Goal: Use online tool/utility: Utilize a website feature to perform a specific function

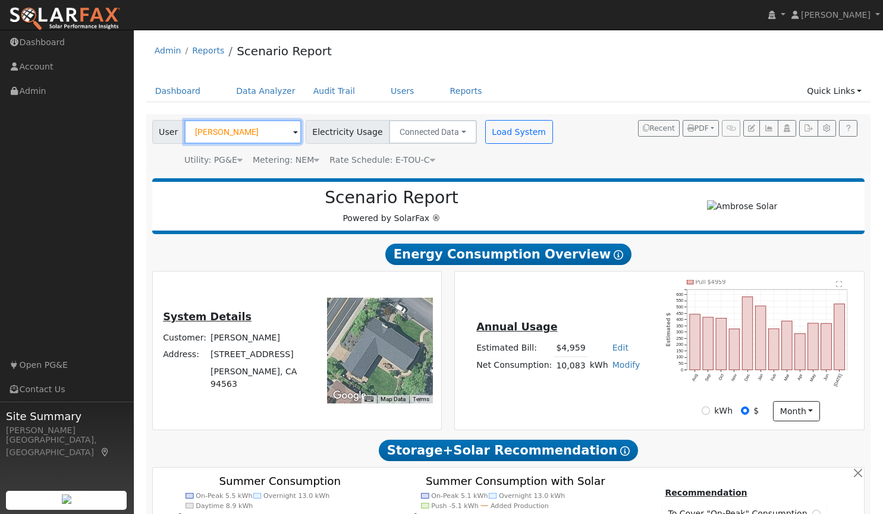
click at [256, 129] on input "[PERSON_NAME]" at bounding box center [242, 132] width 117 height 24
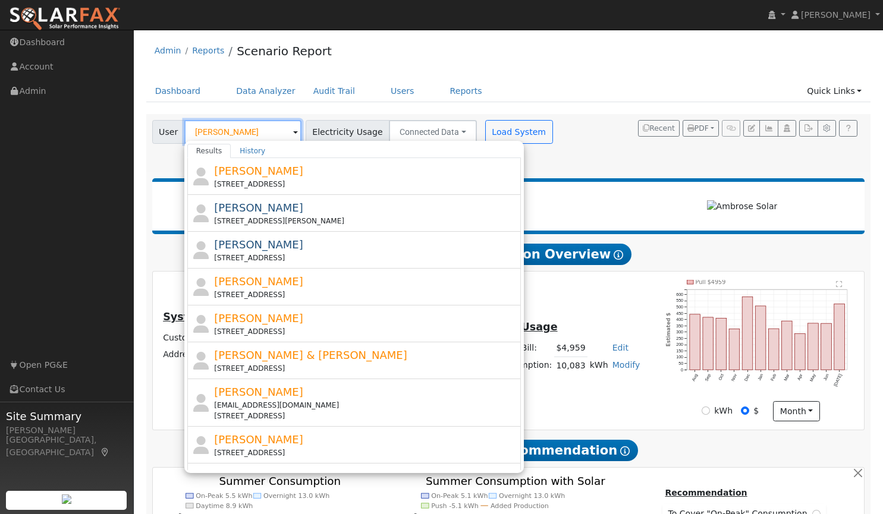
click at [255, 133] on input "[PERSON_NAME]" at bounding box center [242, 132] width 117 height 24
type input "j"
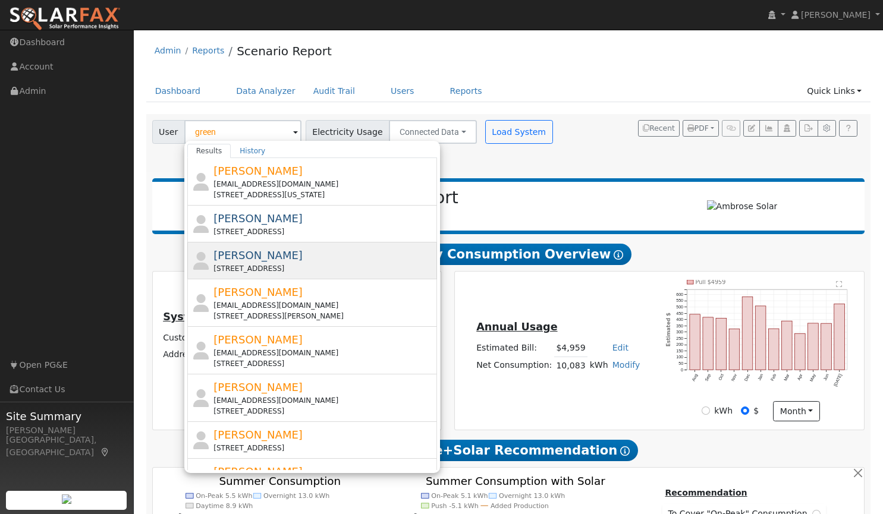
click at [265, 261] on div "[PERSON_NAME] [STREET_ADDRESS]" at bounding box center [324, 260] width 221 height 27
type input "[PERSON_NAME]"
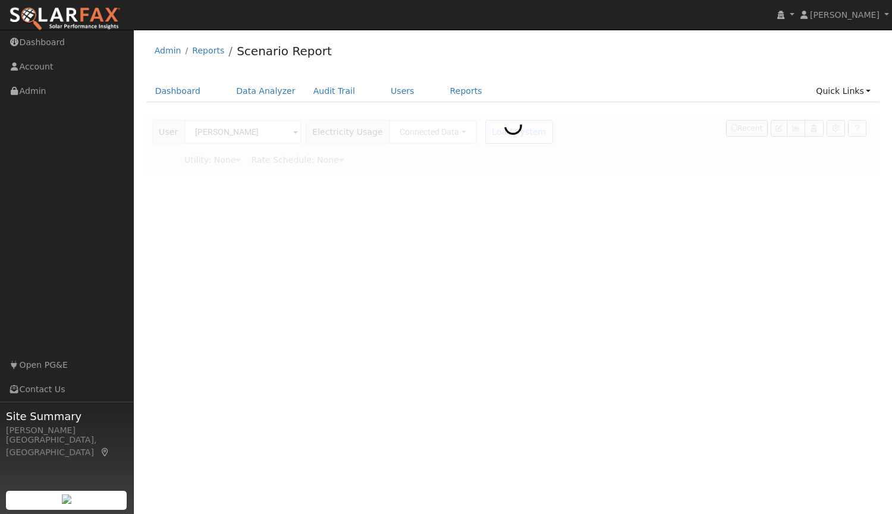
type input "Pacific Gas & Electric"
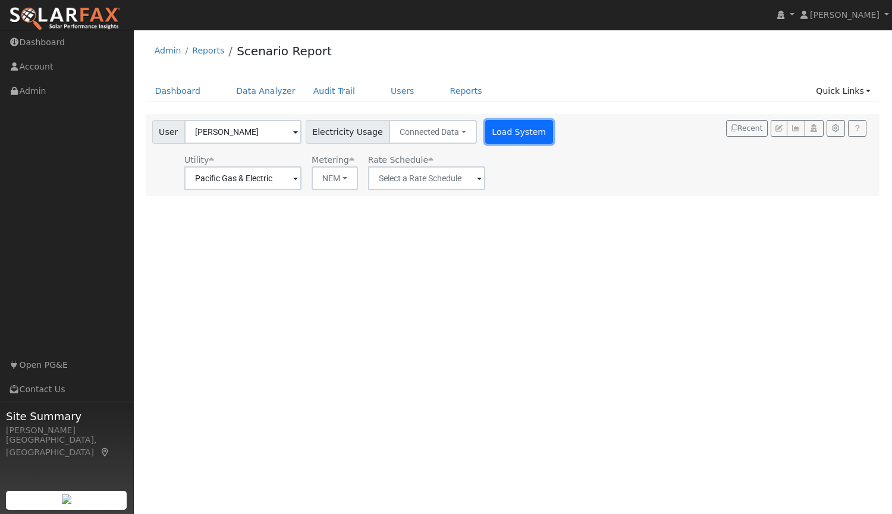
click at [500, 130] on button "Load System" at bounding box center [519, 132] width 68 height 24
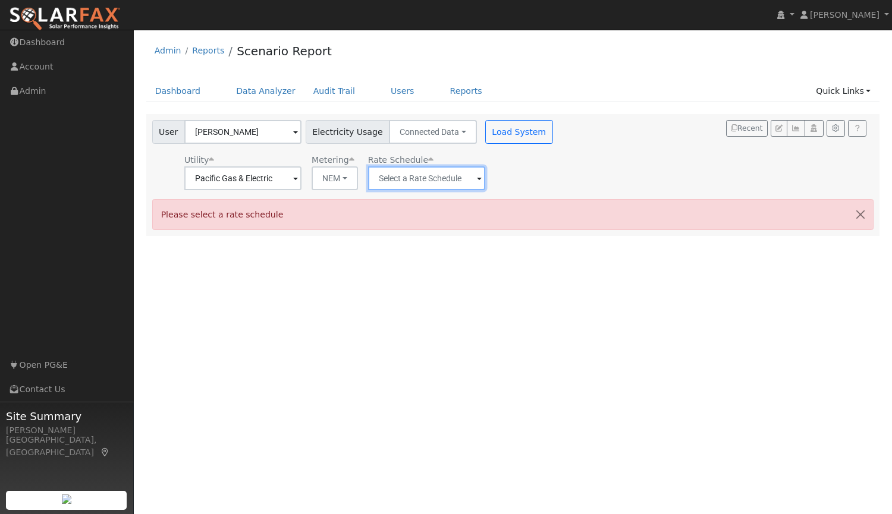
click at [302, 180] on input "text" at bounding box center [242, 179] width 117 height 24
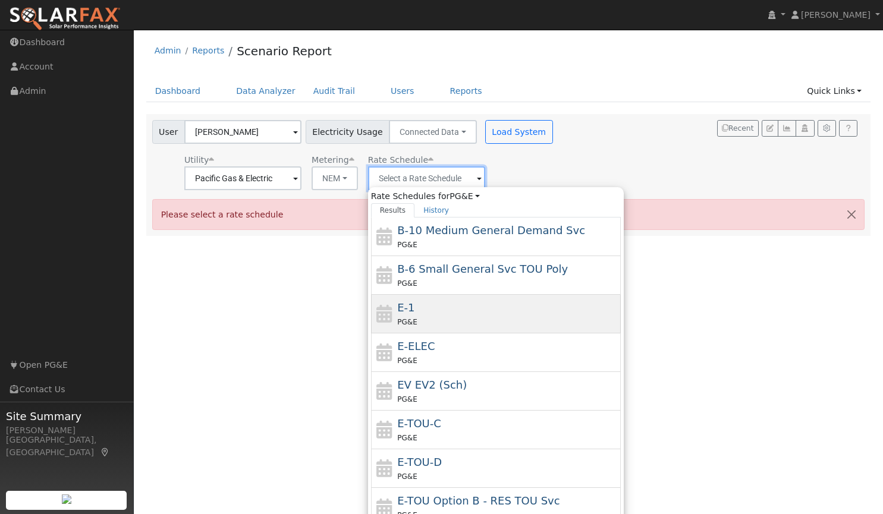
scroll to position [112, 0]
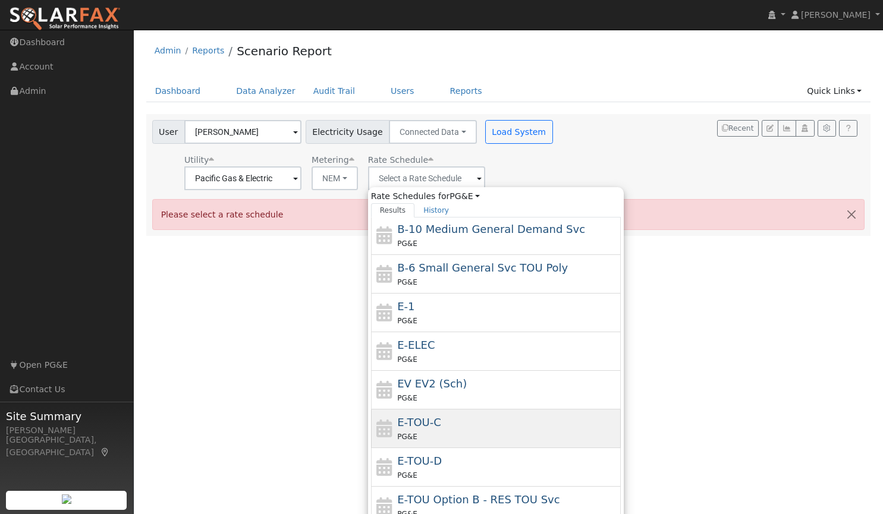
click at [481, 435] on div "PG&E" at bounding box center [507, 437] width 221 height 12
type input "E-TOU-C"
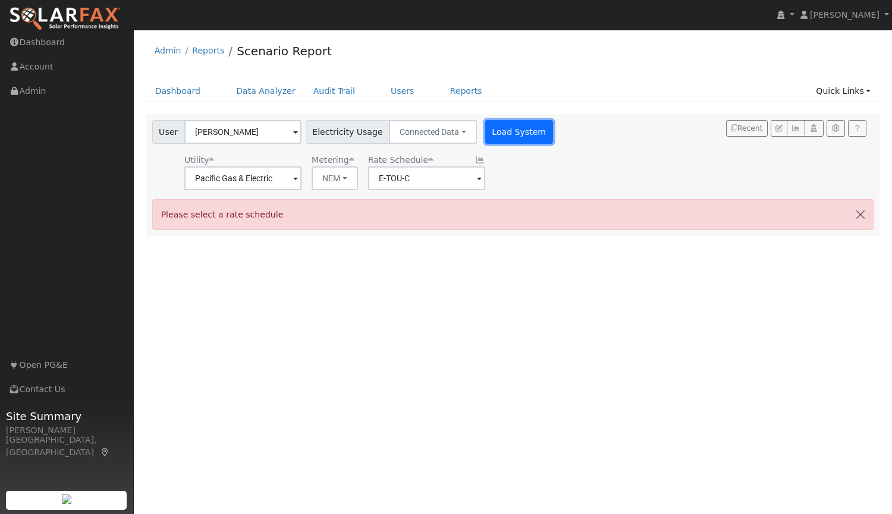
click at [488, 131] on button "Load System" at bounding box center [519, 132] width 68 height 24
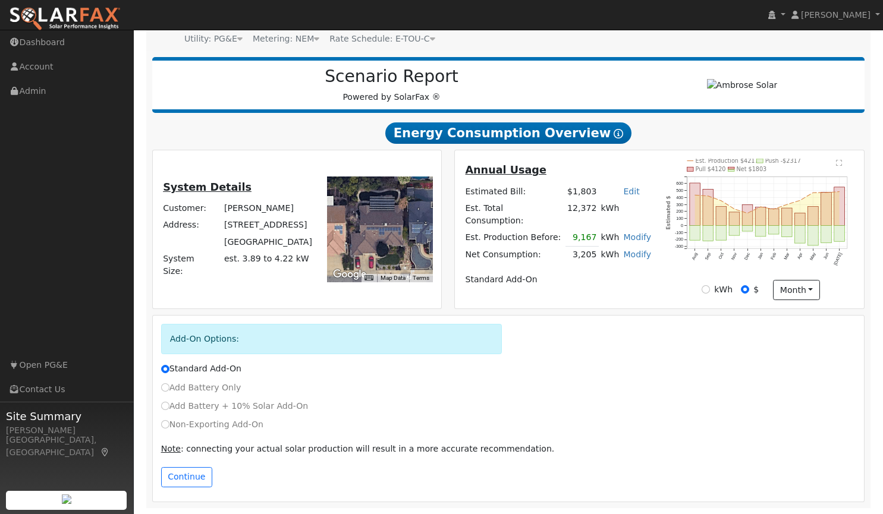
scroll to position [64, 0]
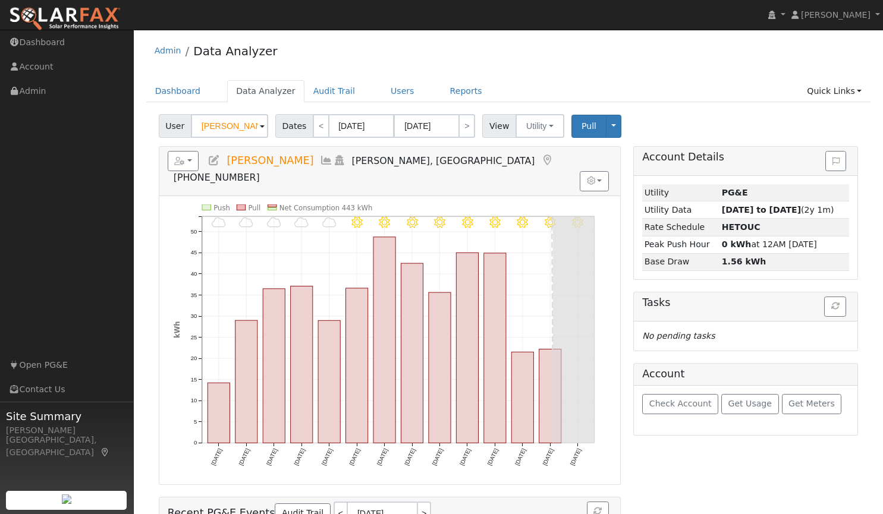
click at [260, 124] on span at bounding box center [262, 127] width 5 height 14
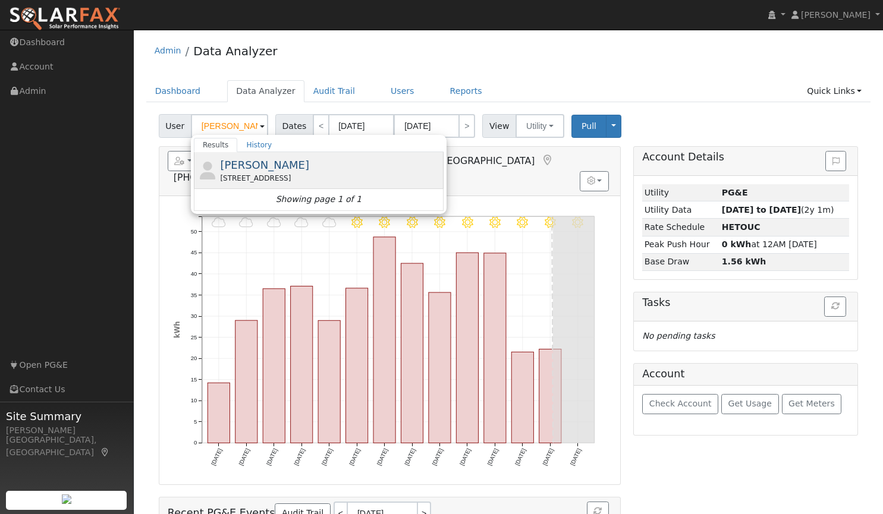
click at [244, 173] on div "[STREET_ADDRESS]" at bounding box center [330, 178] width 221 height 11
type input "[PERSON_NAME]"
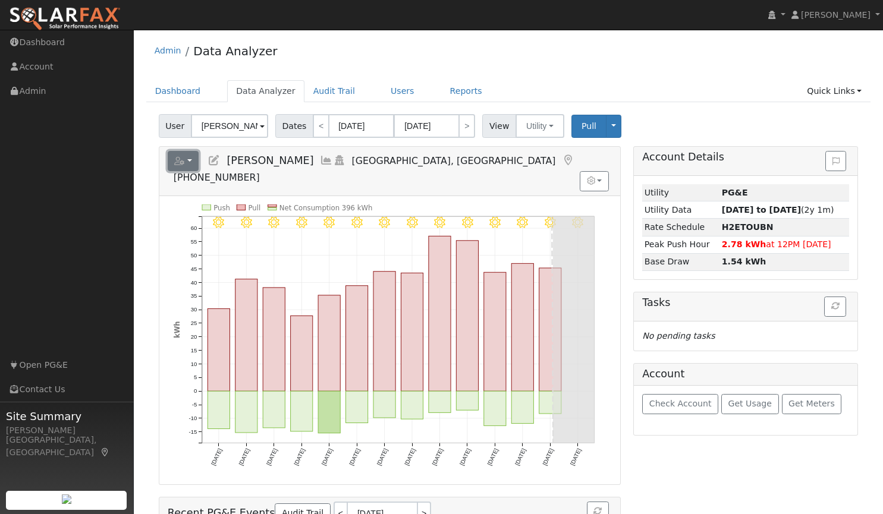
click at [190, 164] on button "button" at bounding box center [184, 161] width 32 height 20
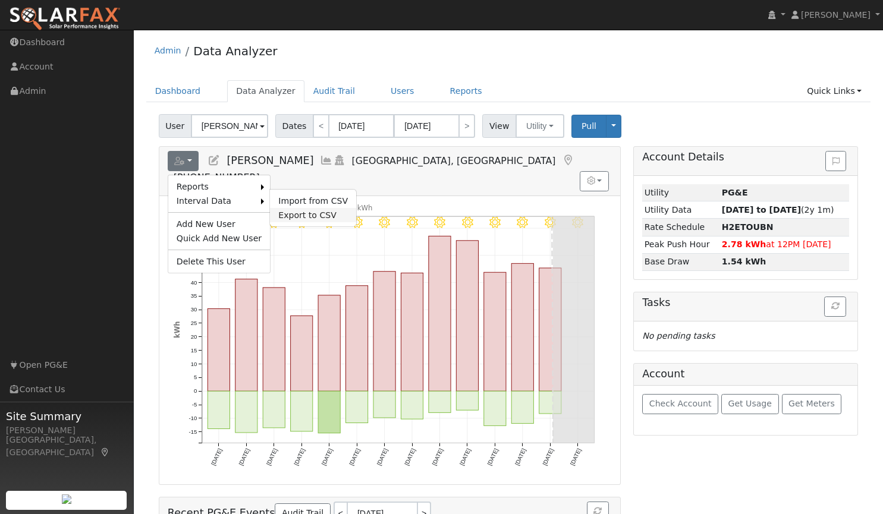
click at [287, 216] on link "Export to CSV" at bounding box center [313, 215] width 86 height 14
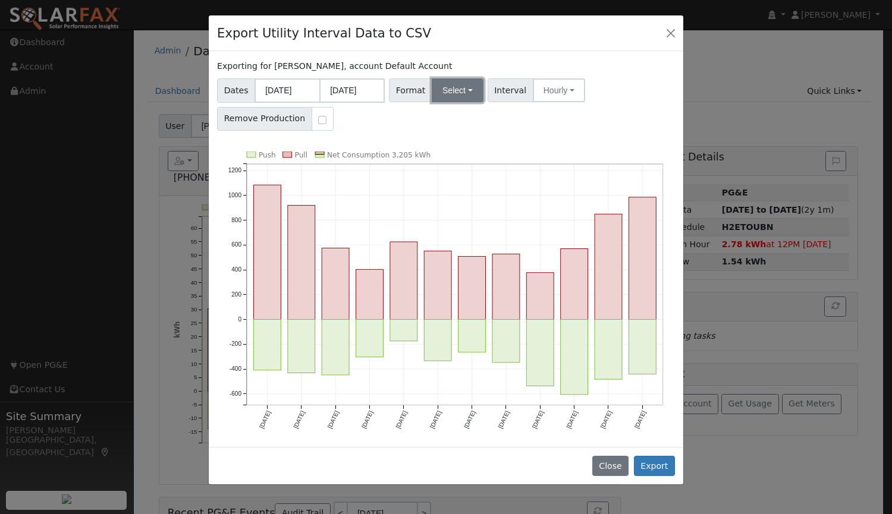
click at [447, 92] on button "Select" at bounding box center [458, 91] width 52 height 24
click at [456, 190] on link "Aurora" at bounding box center [471, 192] width 85 height 17
click at [550, 92] on button "Hourly" at bounding box center [561, 91] width 52 height 24
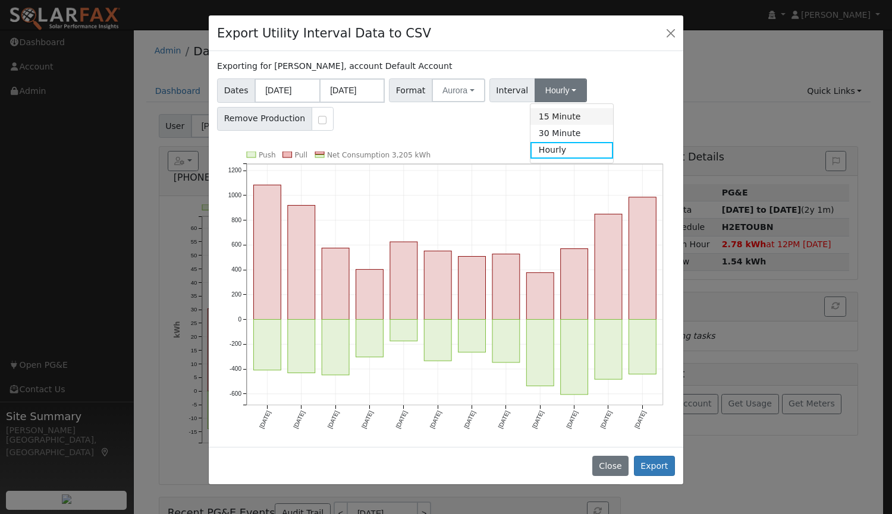
click at [548, 123] on link "15 Minute" at bounding box center [572, 116] width 83 height 17
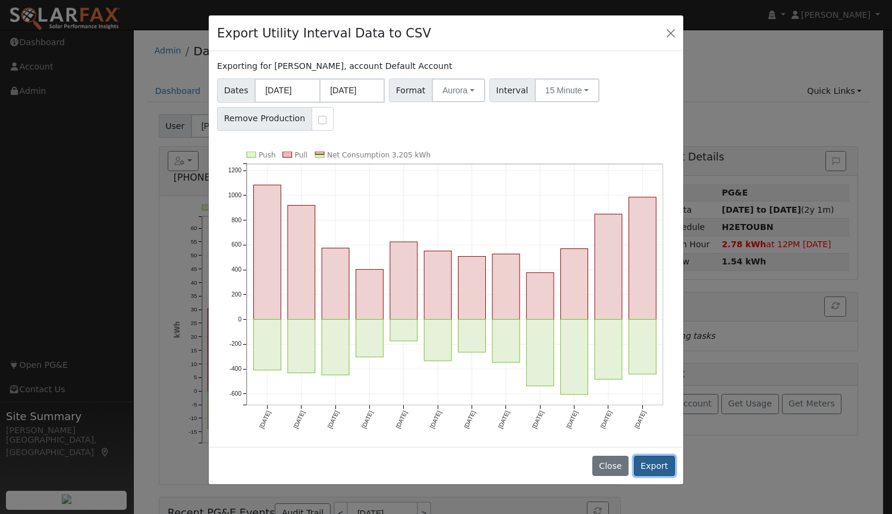
click at [652, 462] on button "Export" at bounding box center [654, 466] width 41 height 20
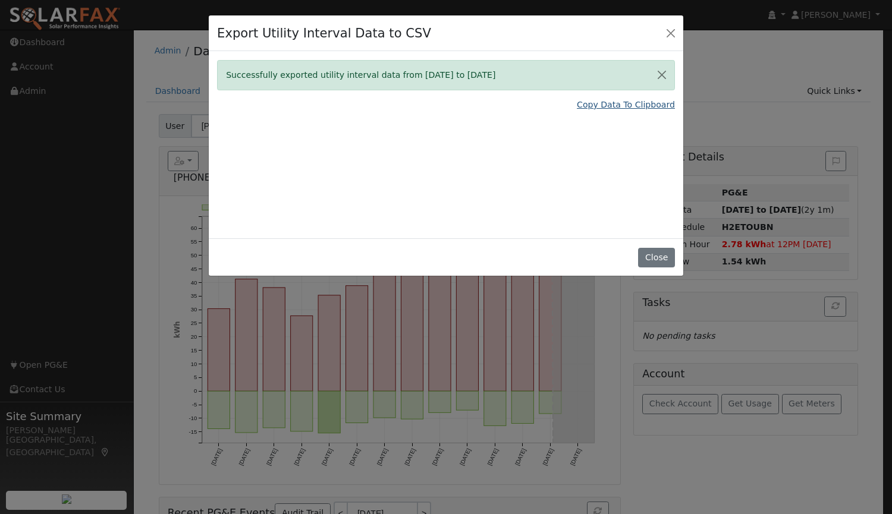
click at [597, 107] on link "Copy Data To Clipboard" at bounding box center [626, 105] width 98 height 12
click at [653, 258] on button "Close" at bounding box center [656, 258] width 36 height 20
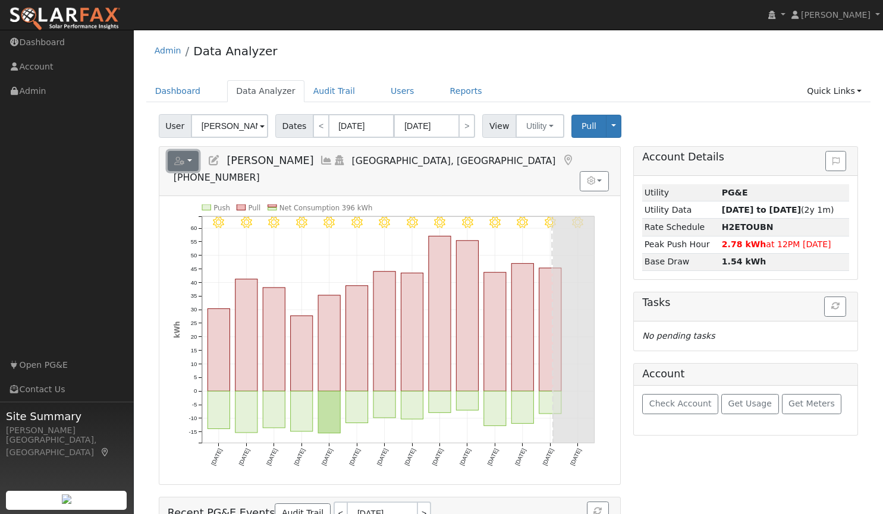
click at [187, 159] on button "button" at bounding box center [184, 161] width 32 height 20
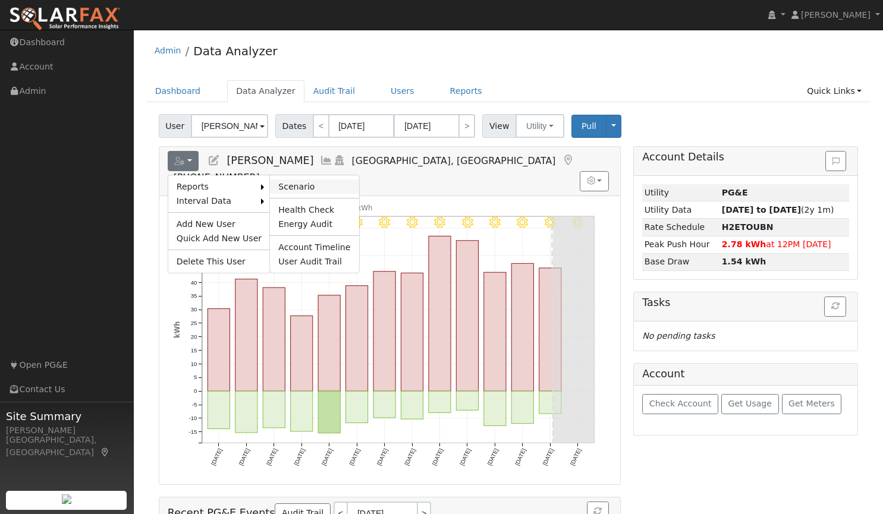
click at [287, 187] on link "Scenario" at bounding box center [314, 187] width 89 height 14
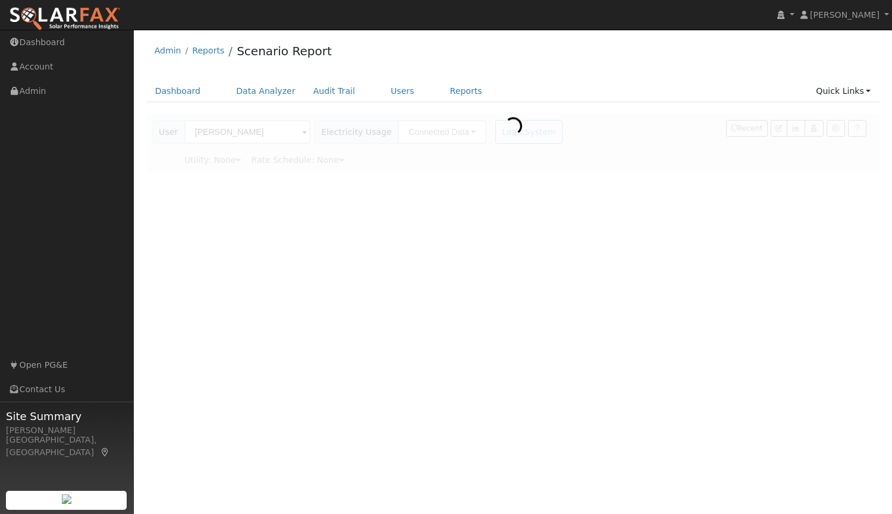
type input "Pacific Gas & Electric"
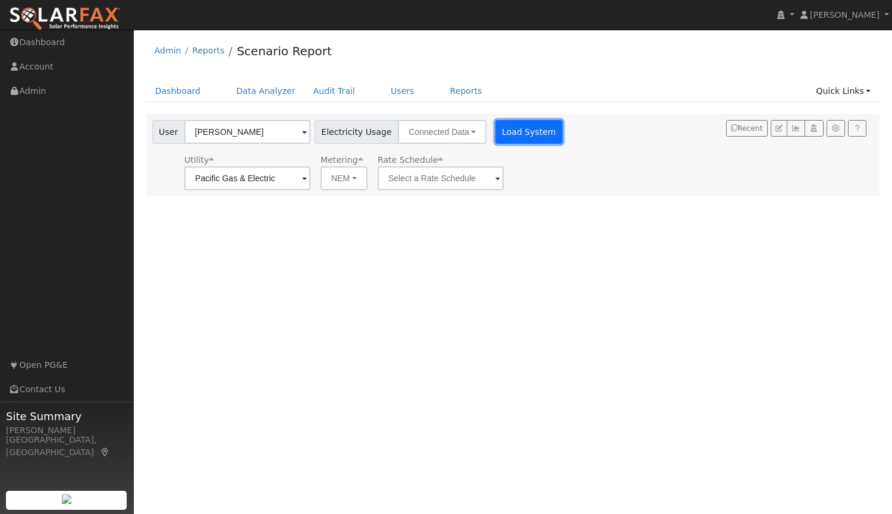
click at [523, 134] on button "Load System" at bounding box center [529, 132] width 68 height 24
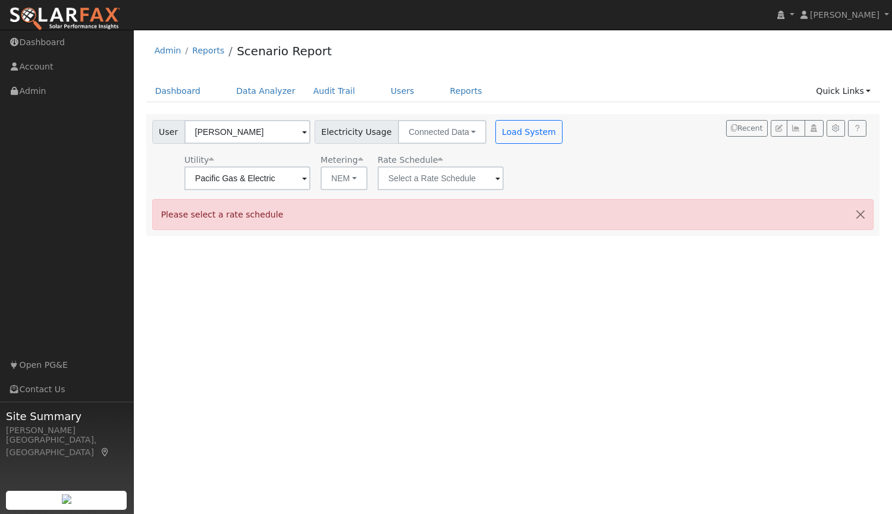
click at [307, 179] on span at bounding box center [304, 179] width 5 height 14
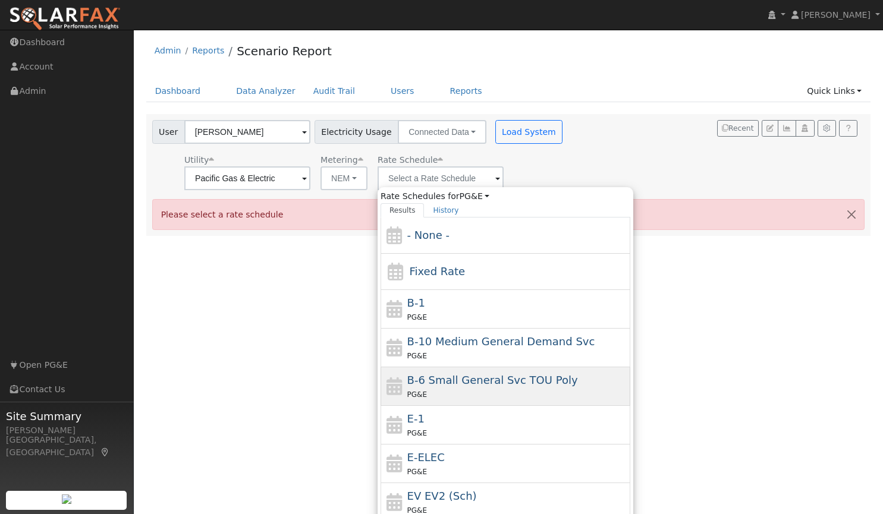
scroll to position [69, 0]
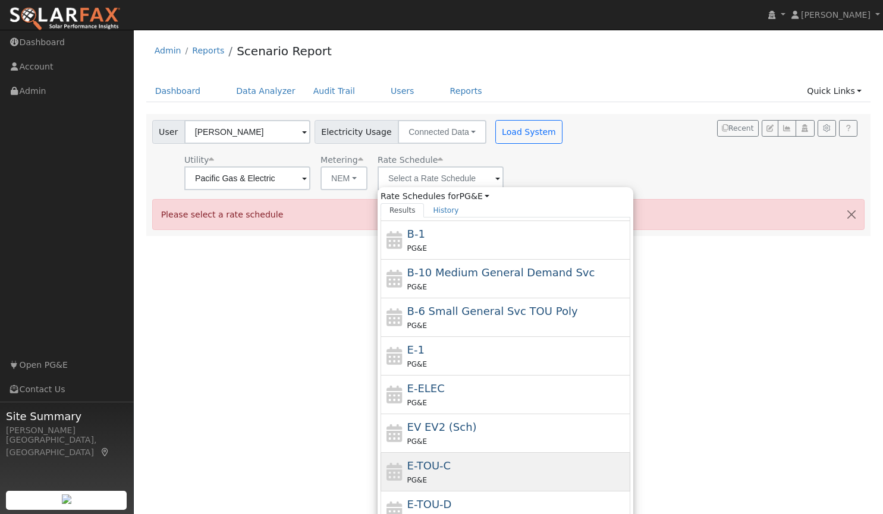
click at [453, 474] on div "PG&E" at bounding box center [517, 480] width 221 height 12
type input "E-TOU-C"
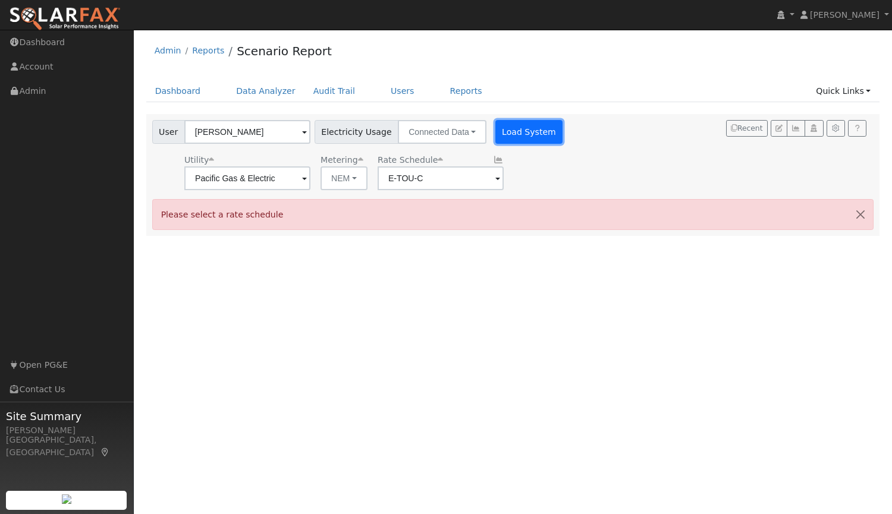
click at [530, 131] on button "Load System" at bounding box center [529, 132] width 68 height 24
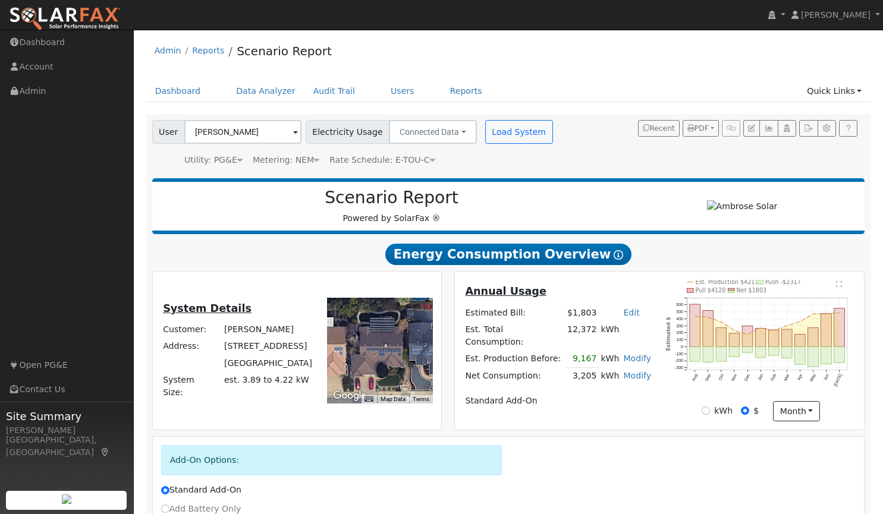
scroll to position [121, 0]
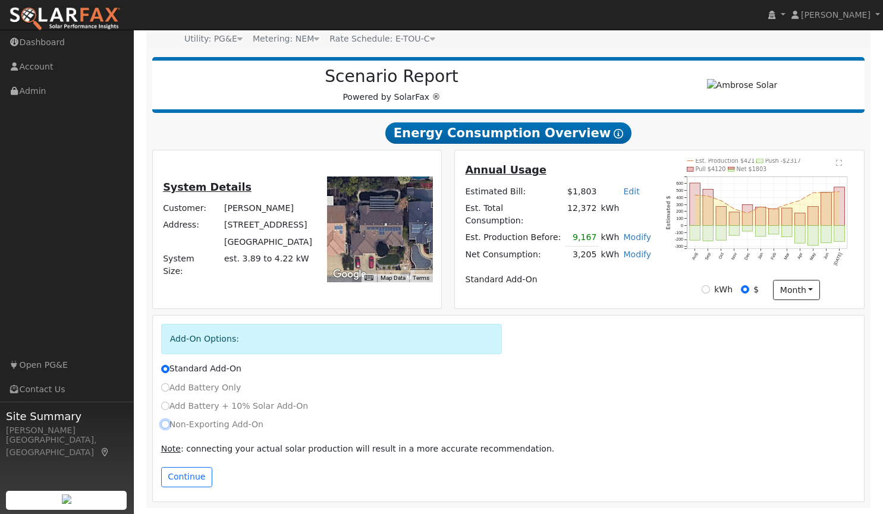
click at [164, 428] on input "Non-Exporting Add-On" at bounding box center [165, 424] width 8 height 8
radio input "true"
radio input "false"
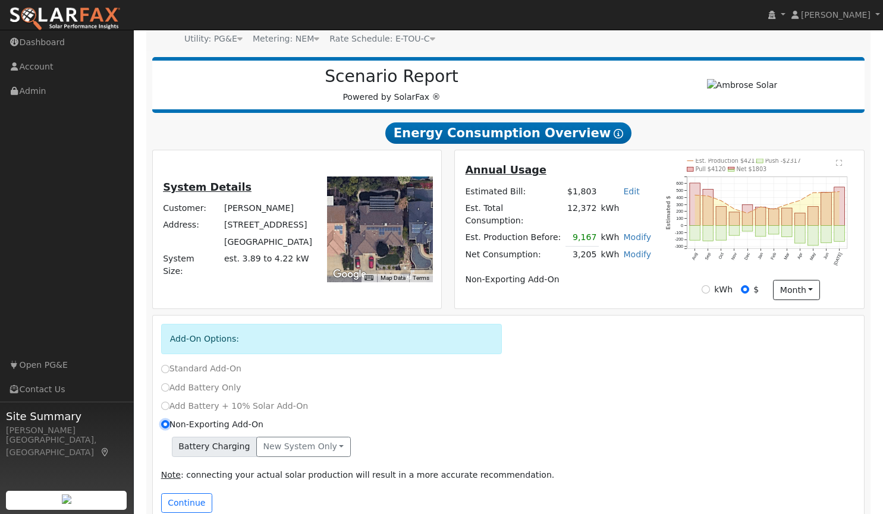
scroll to position [148, 0]
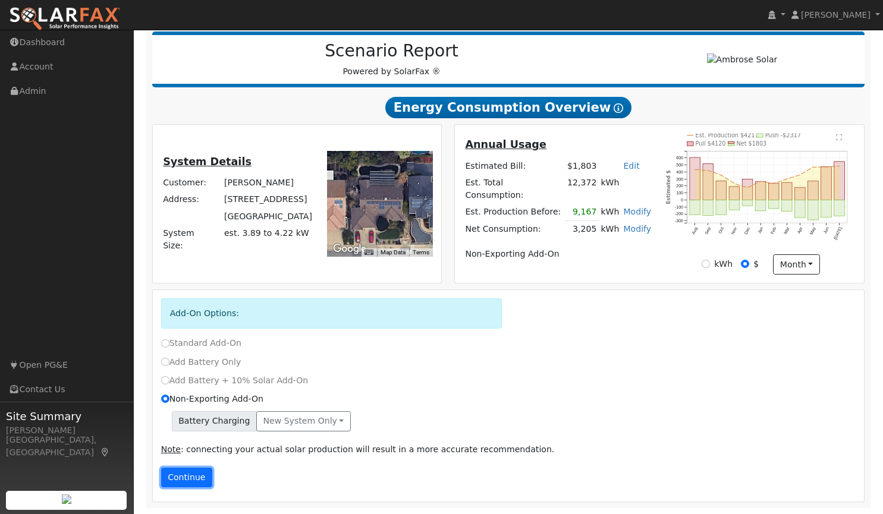
click at [186, 479] on button "Continue" at bounding box center [186, 478] width 51 height 20
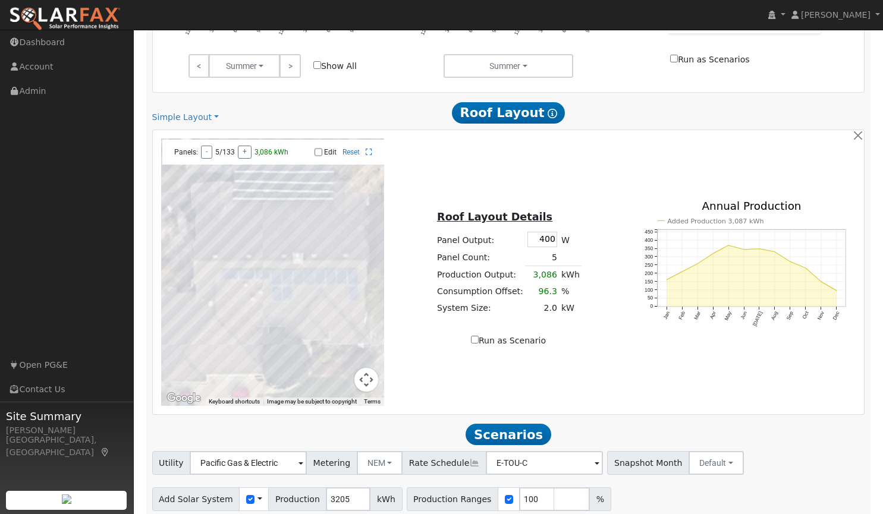
scroll to position [774, 0]
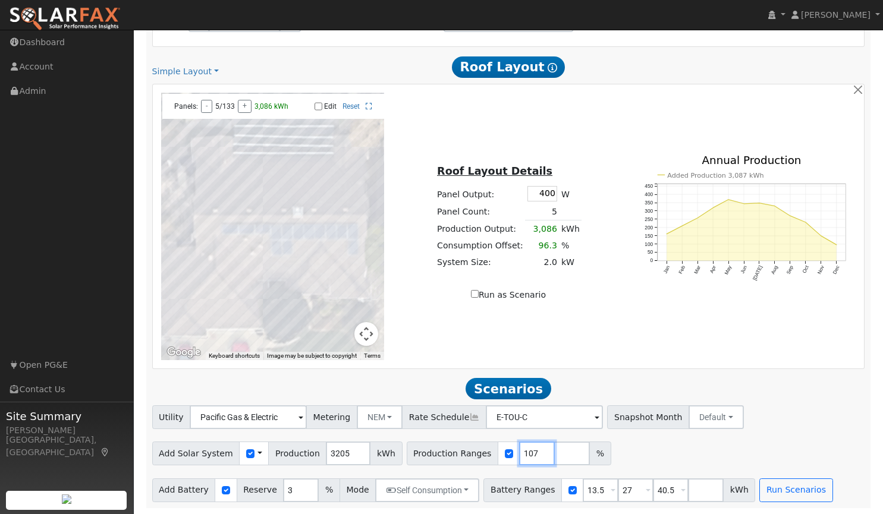
drag, startPoint x: 519, startPoint y: 456, endPoint x: 468, endPoint y: 451, distance: 50.7
click at [519, 451] on input "108" at bounding box center [537, 454] width 36 height 24
drag, startPoint x: 515, startPoint y: 454, endPoint x: 479, endPoint y: 456, distance: 36.4
click at [479, 456] on div "Production Ranges 108 %" at bounding box center [509, 454] width 205 height 24
type input "120"
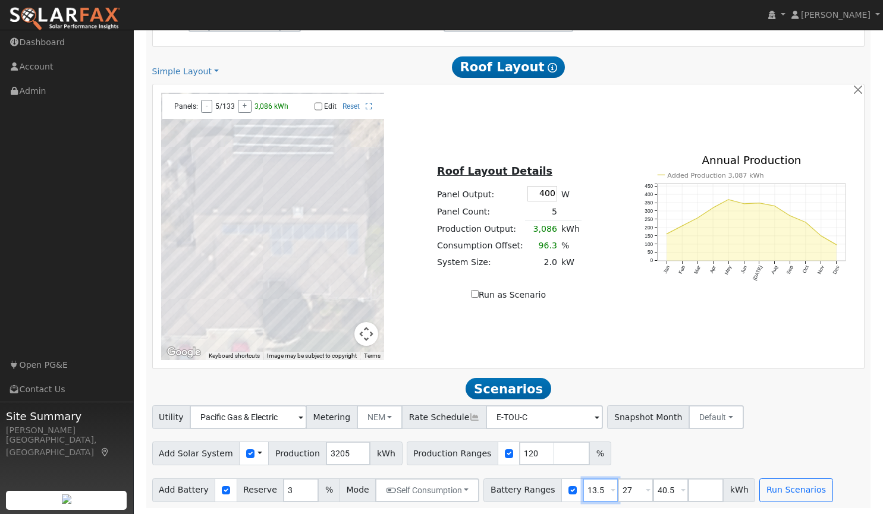
drag, startPoint x: 586, startPoint y: 494, endPoint x: 532, endPoint y: 501, distance: 54.7
click at [532, 501] on div "Battery Ranges 13.5 Overrides Reserve % Mode None None Self Consumption Peak Sa…" at bounding box center [620, 491] width 272 height 24
type input "8"
type input "13.5"
type input "16"
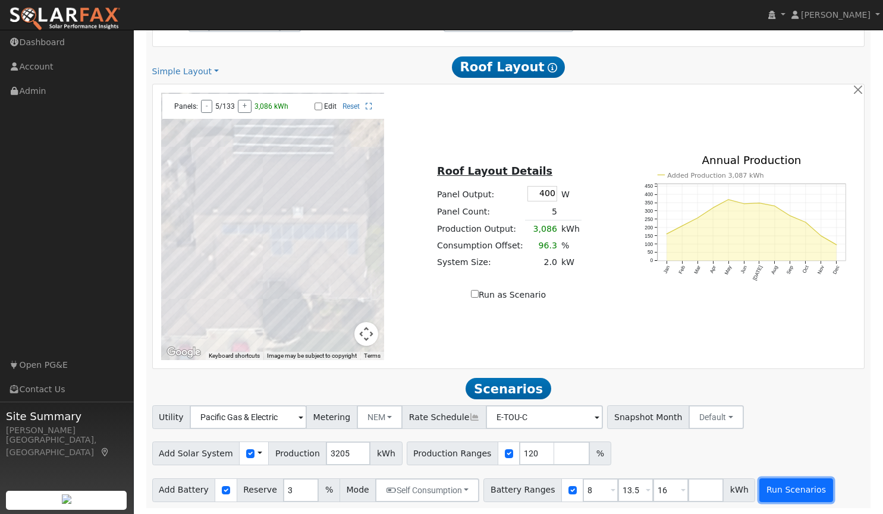
click at [767, 492] on button "Run Scenarios" at bounding box center [796, 491] width 73 height 24
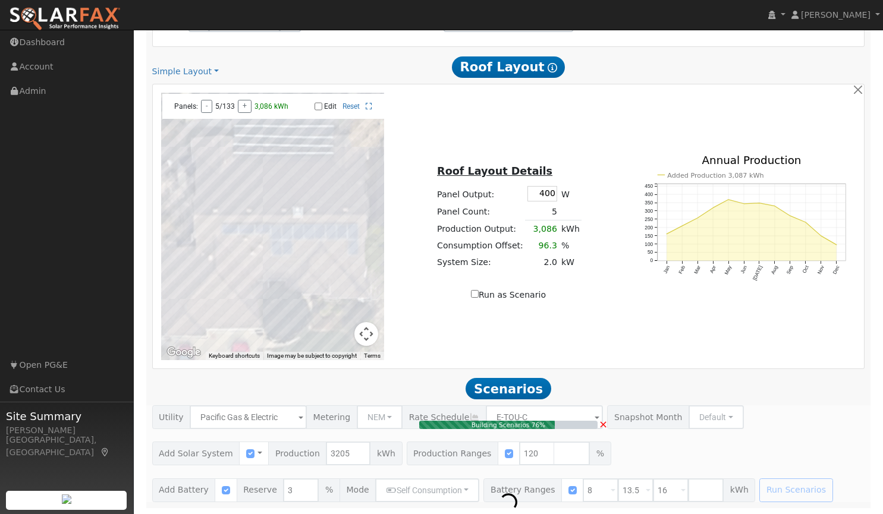
type input "2.6"
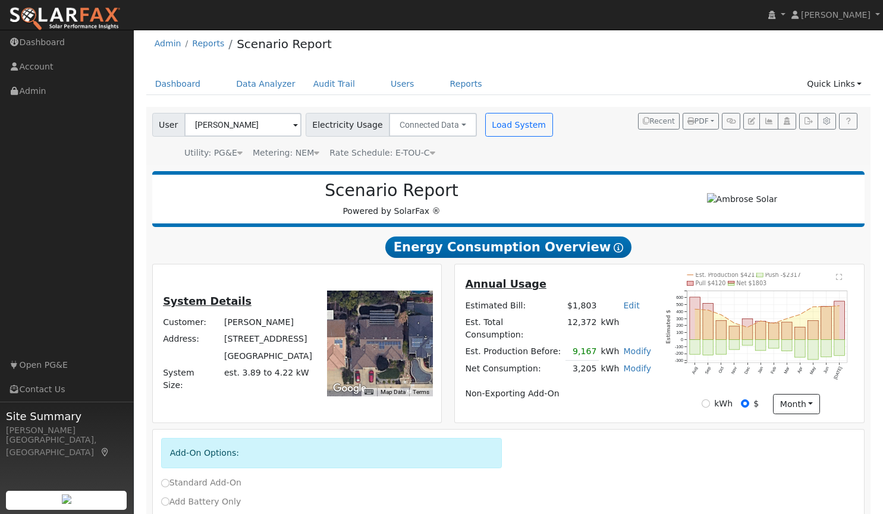
scroll to position [0, 0]
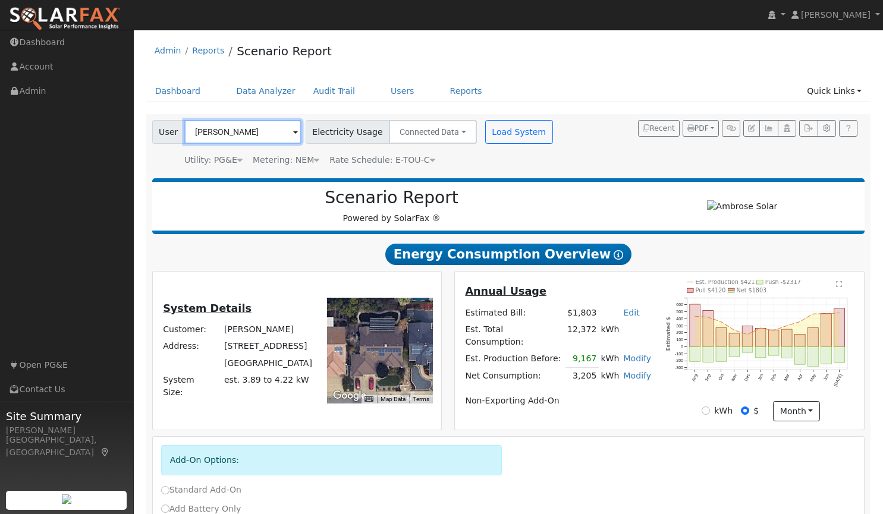
click at [250, 136] on input "[PERSON_NAME]" at bounding box center [242, 132] width 117 height 24
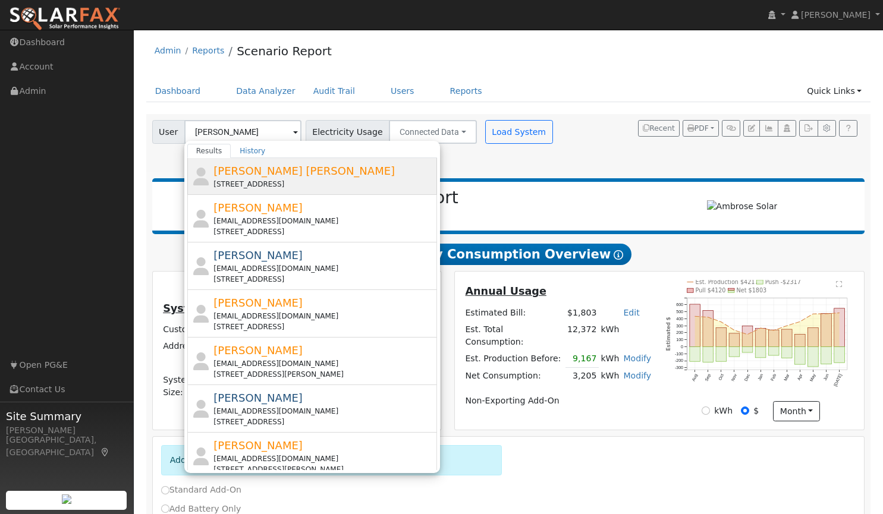
click at [258, 171] on span "[PERSON_NAME] [PERSON_NAME]" at bounding box center [304, 171] width 181 height 12
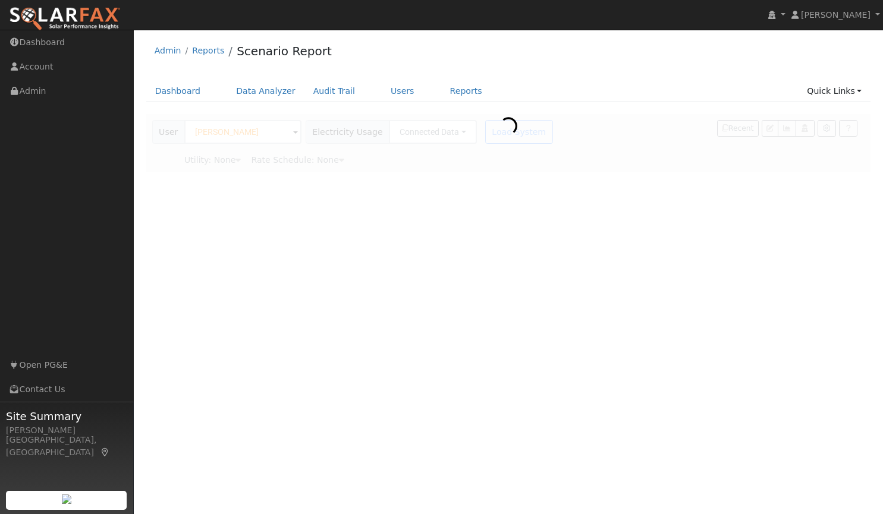
type input "[PERSON_NAME] [PERSON_NAME]"
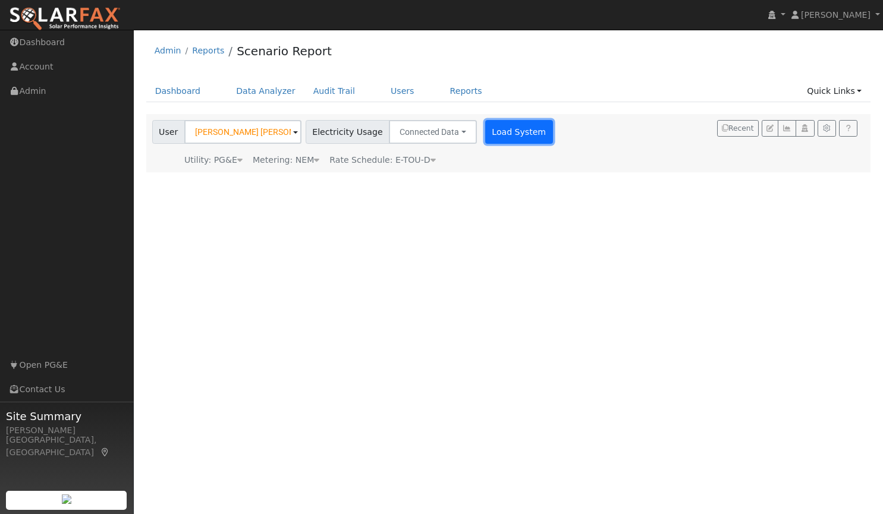
click at [511, 135] on button "Load System" at bounding box center [519, 132] width 68 height 24
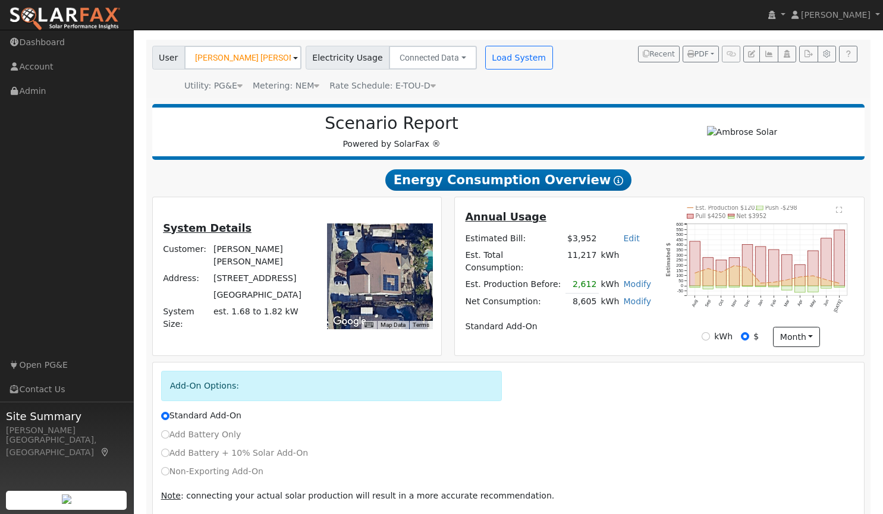
scroll to position [121, 0]
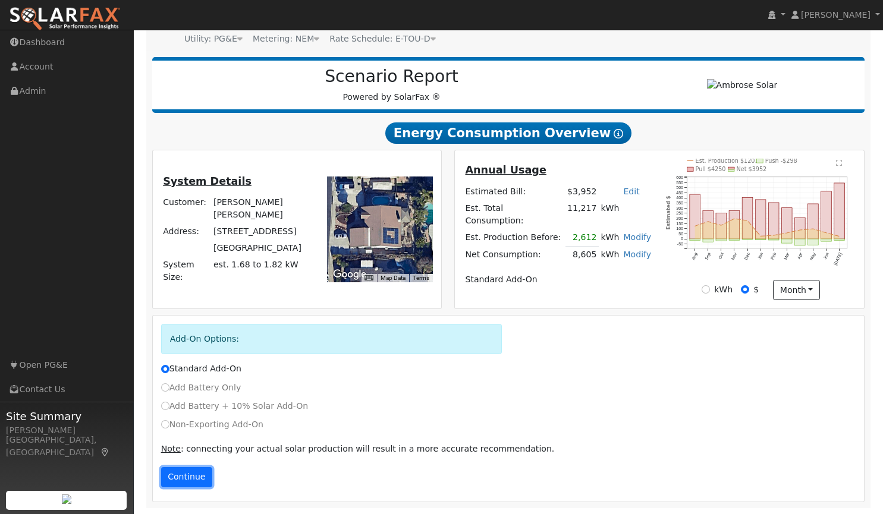
click at [186, 475] on button "Continue" at bounding box center [186, 477] width 51 height 20
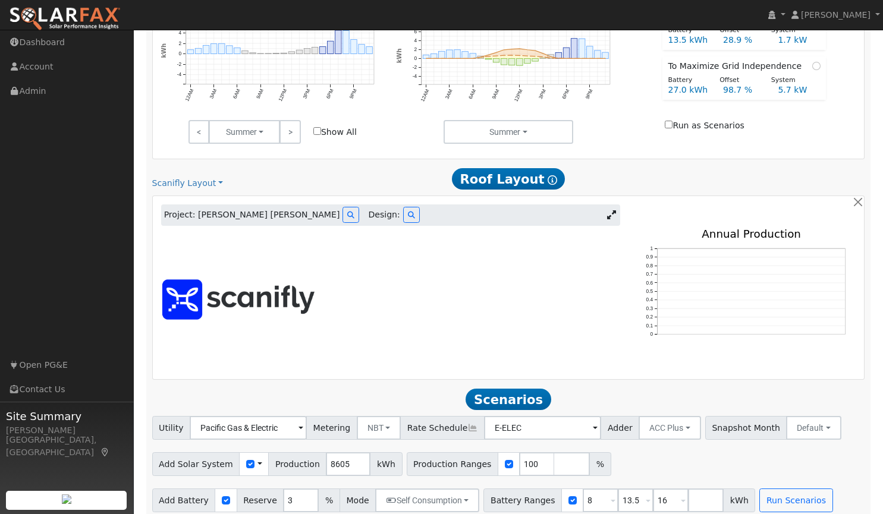
scroll to position [647, 0]
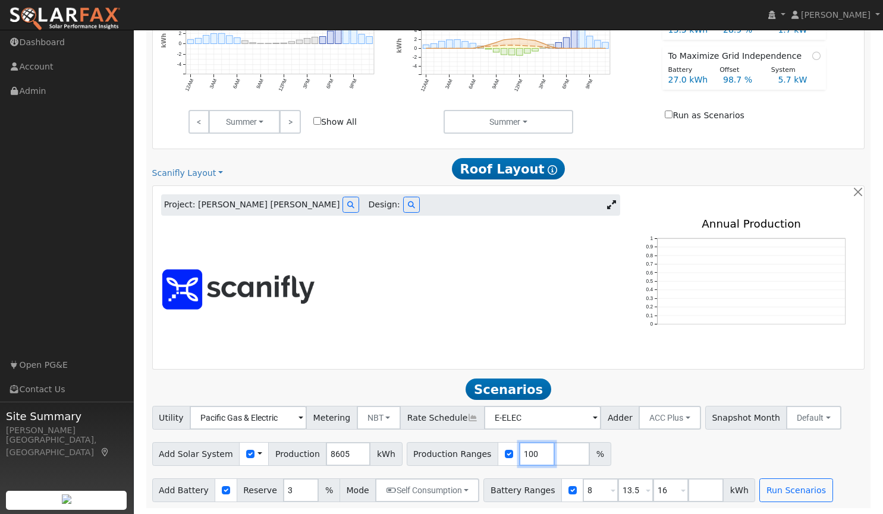
drag, startPoint x: 515, startPoint y: 454, endPoint x: 465, endPoint y: 465, distance: 51.6
click at [465, 465] on div "Production Ranges 100 %" at bounding box center [509, 455] width 205 height 24
type input "70"
click at [644, 451] on div "Add Solar System Use CSV Data Production 8605 kWh Production Ranges 70 %" at bounding box center [508, 452] width 717 height 28
click at [222, 493] on input "checkbox" at bounding box center [226, 491] width 8 height 8
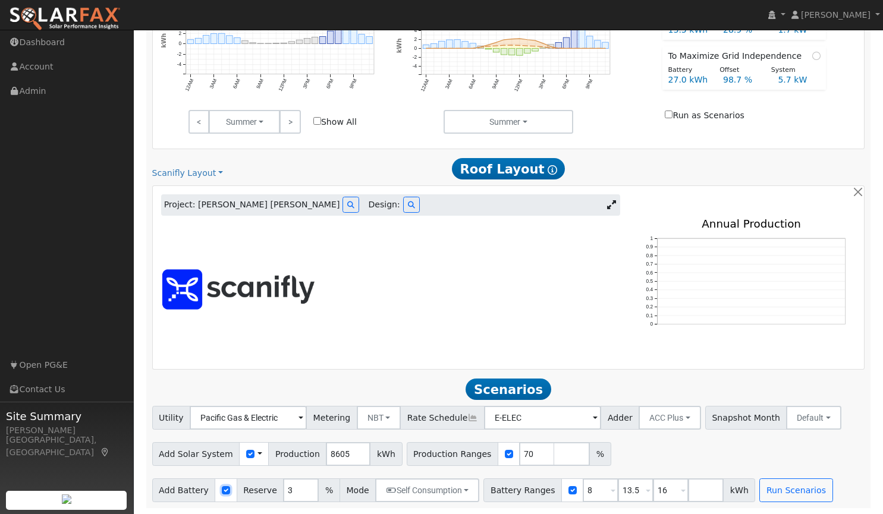
checkbox input "false"
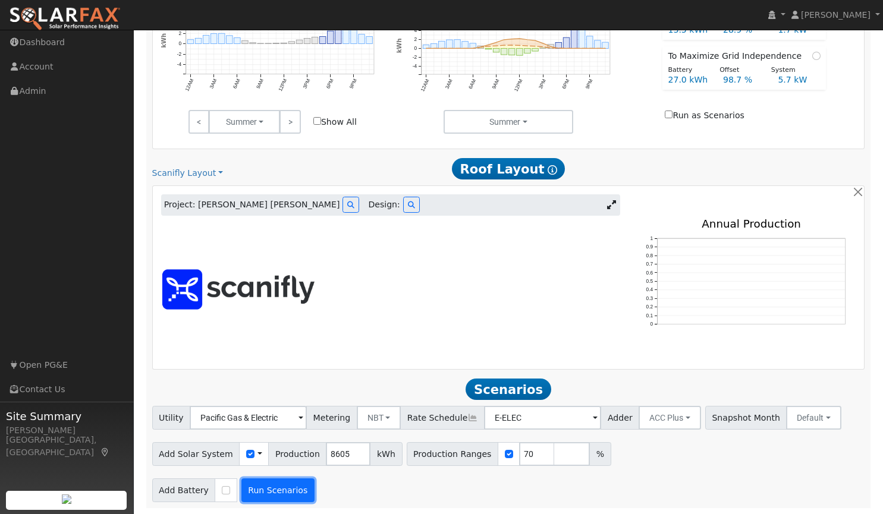
click at [264, 488] on button "Run Scenarios" at bounding box center [277, 491] width 73 height 24
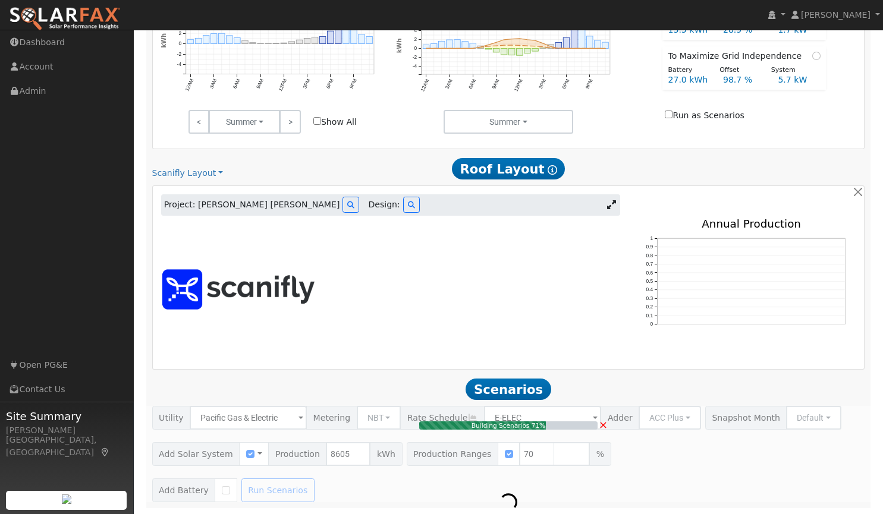
type input "$14,056"
type input "$4,217"
type input "4.0"
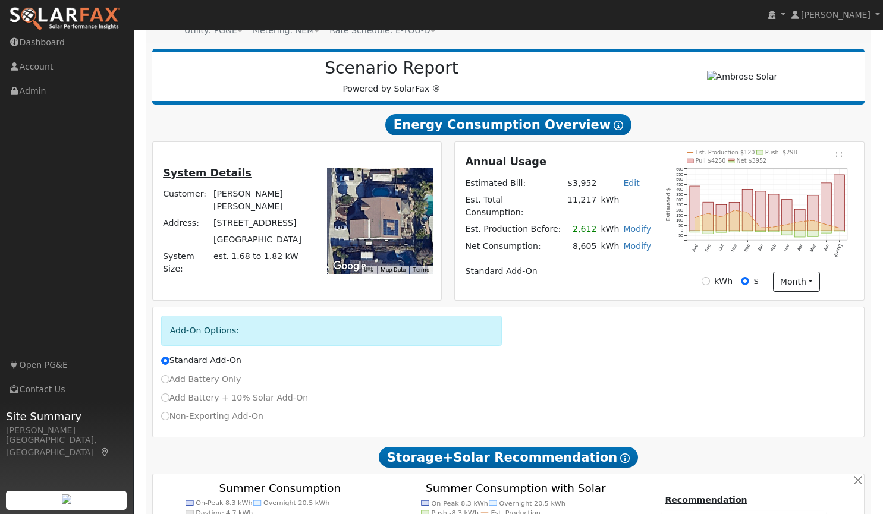
scroll to position [128, 0]
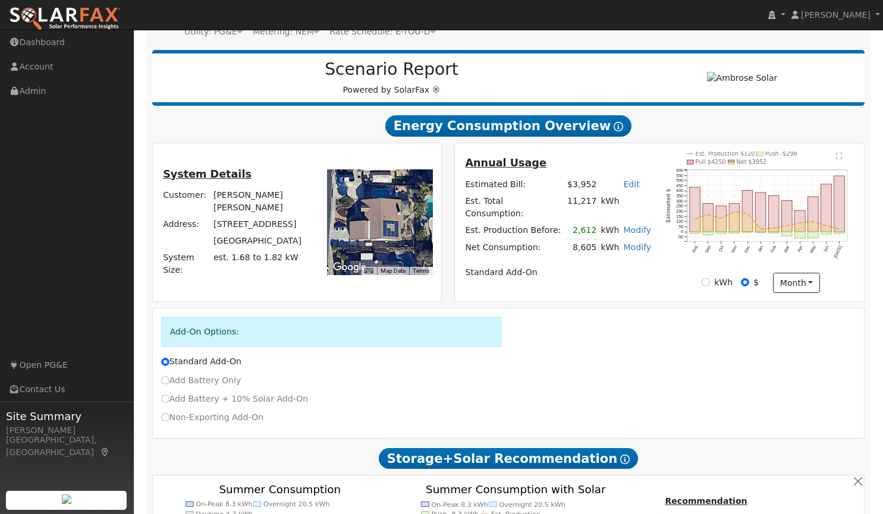
click at [197, 129] on h2 "Energy Consumption Overview Show Help" at bounding box center [508, 126] width 713 height 22
